Goal: Task Accomplishment & Management: Manage account settings

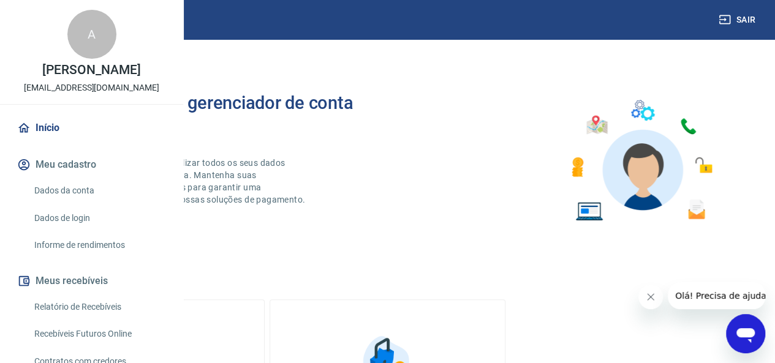
click at [325, 15] on div "Sair" at bounding box center [387, 19] width 775 height 39
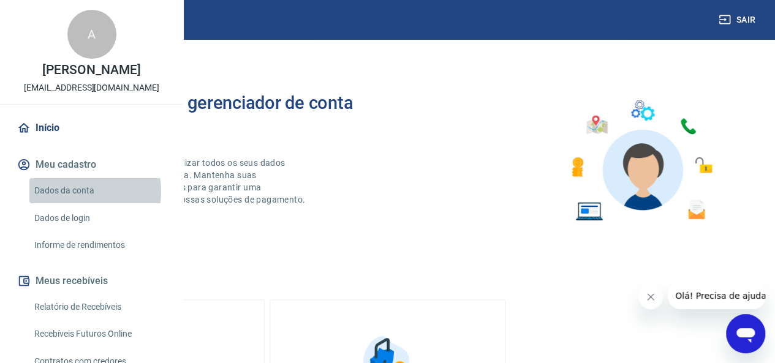
click at [77, 203] on link "Dados da conta" at bounding box center [98, 190] width 139 height 25
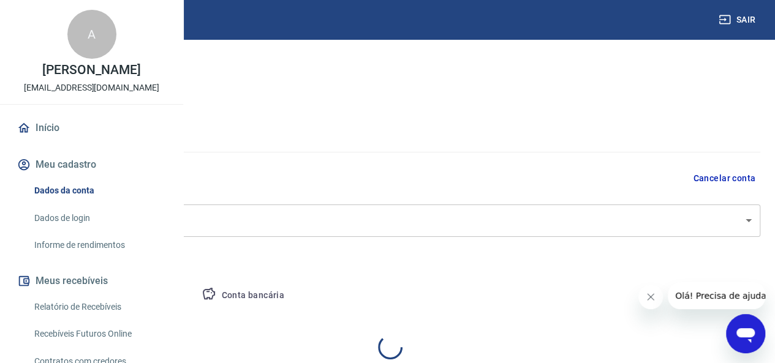
select select "SP"
click at [54, 142] on link "Início" at bounding box center [92, 128] width 154 height 27
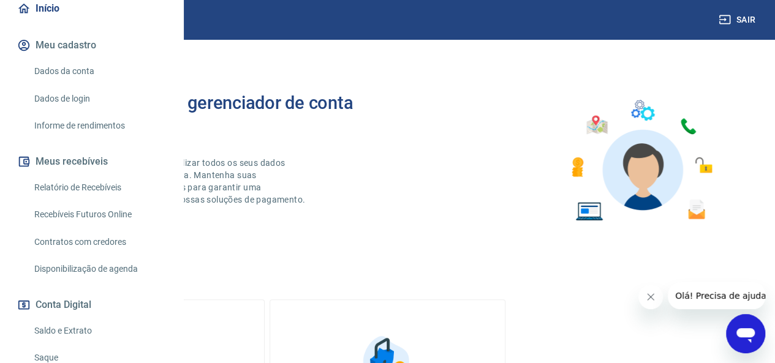
scroll to position [123, 0]
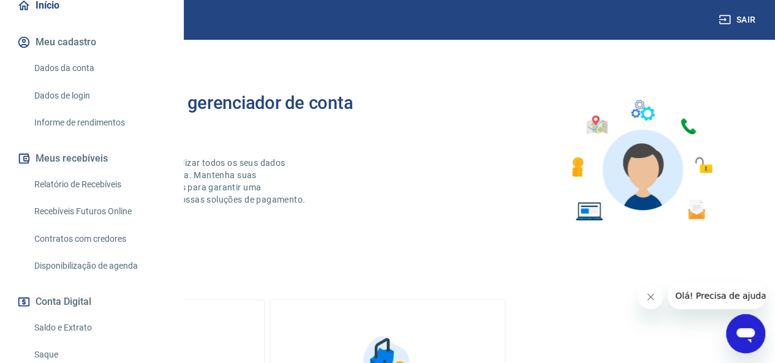
click at [129, 197] on link "Relatório de Recebíveis" at bounding box center [98, 184] width 139 height 25
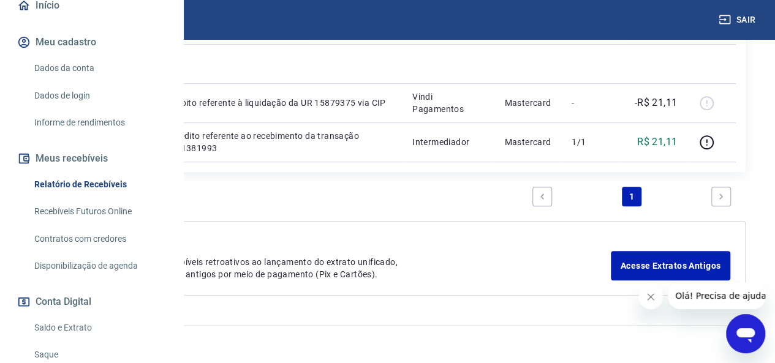
scroll to position [4, 0]
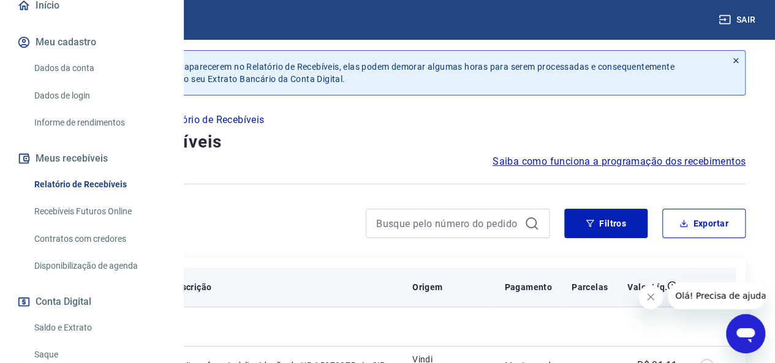
click at [151, 286] on p "Pedido" at bounding box center [136, 287] width 29 height 12
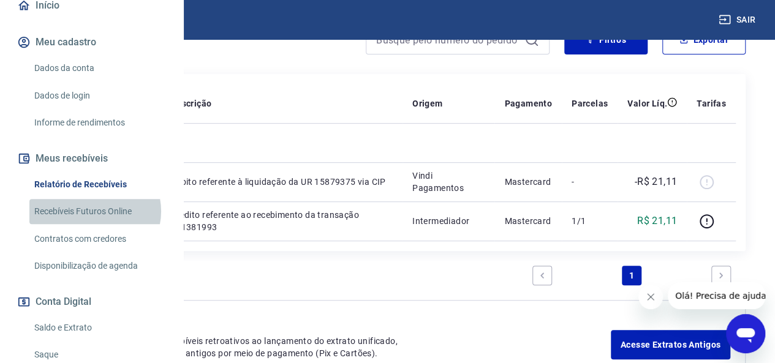
click at [93, 224] on link "Recebíveis Futuros Online" at bounding box center [98, 211] width 139 height 25
